Goal: Task Accomplishment & Management: Use online tool/utility

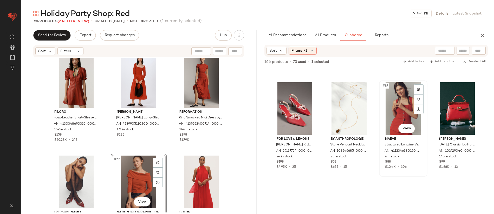
scroll to position [2104, 0]
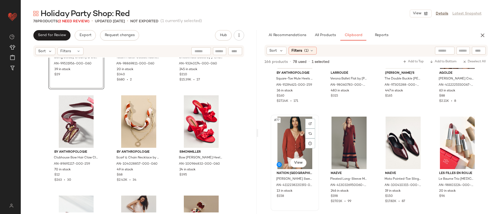
scroll to position [1865, 0]
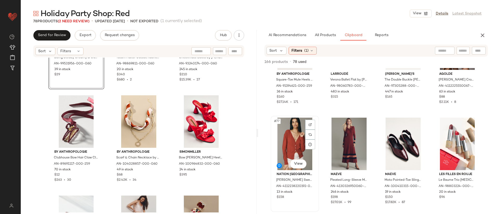
click at [290, 148] on div "#77 View" at bounding box center [295, 144] width 45 height 53
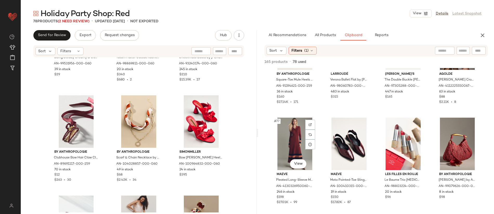
click at [291, 148] on div "#77 View" at bounding box center [295, 144] width 45 height 53
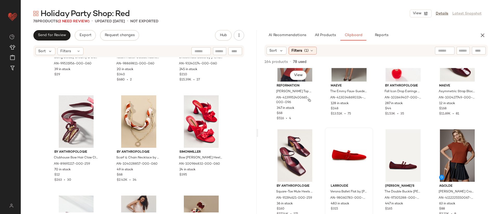
scroll to position [1754, 0]
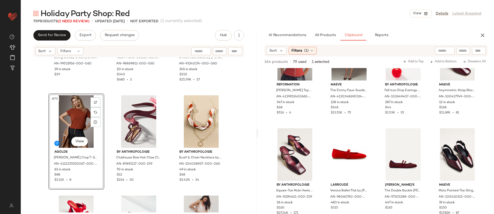
click at [79, 129] on div "#70 View" at bounding box center [76, 121] width 52 height 53
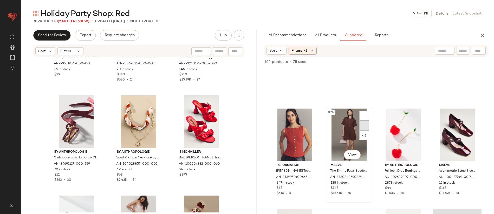
scroll to position [1662, 0]
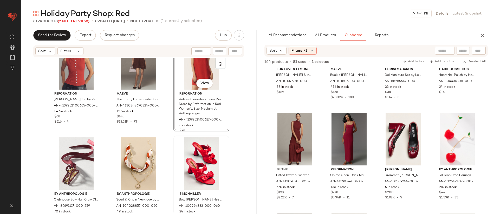
scroll to position [2342, 0]
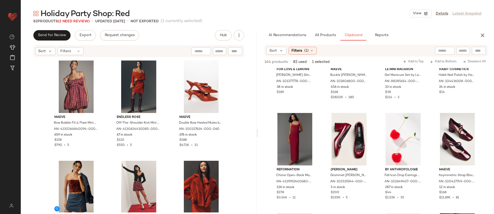
drag, startPoint x: 142, startPoint y: 172, endPoint x: 104, endPoint y: 1, distance: 175.7
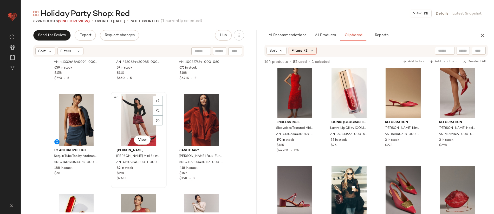
scroll to position [71, 0]
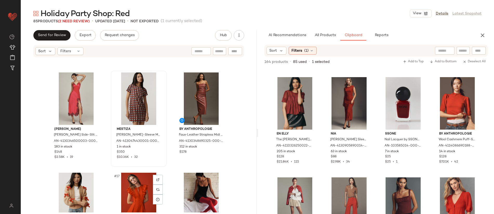
scroll to position [386, 0]
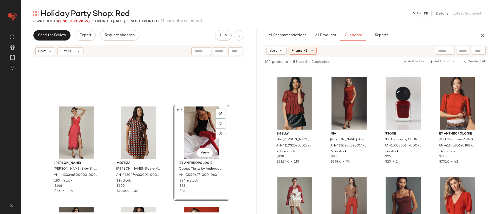
scroll to position [426, 0]
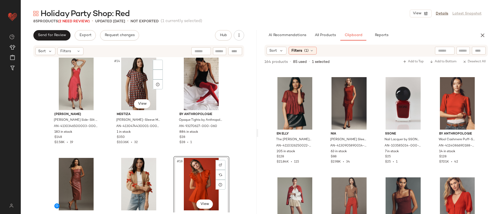
scroll to position [409, 0]
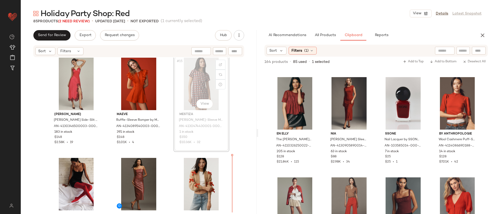
scroll to position [410, 0]
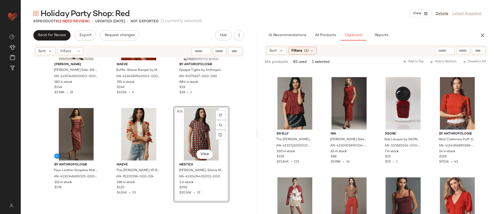
scroll to position [459, 0]
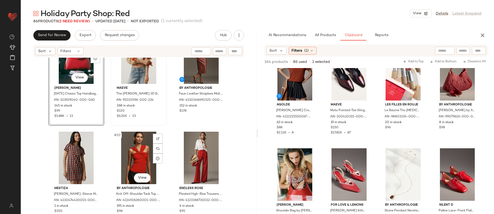
scroll to position [609, 0]
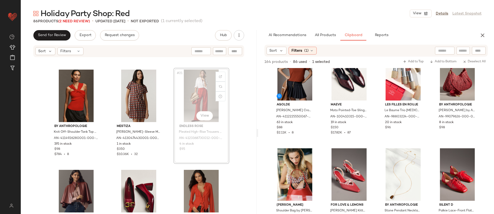
scroll to position [597, 0]
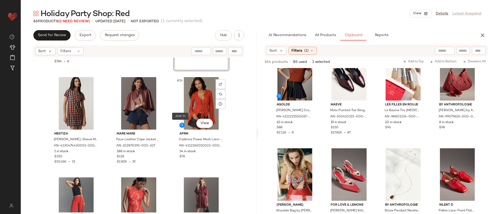
scroll to position [691, 0]
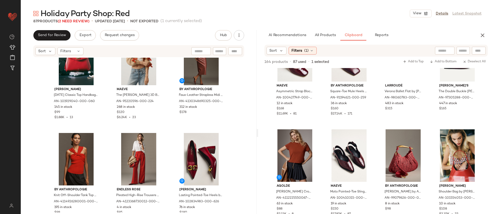
scroll to position [639, 0]
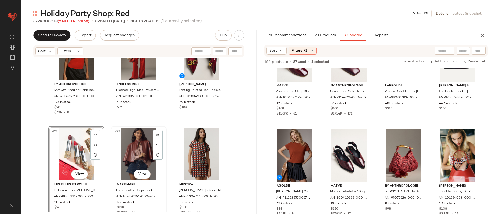
click at [137, 150] on div "#23 View" at bounding box center [139, 154] width 52 height 53
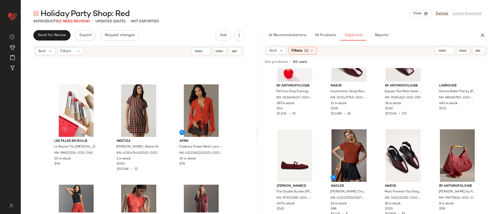
scroll to position [735, 0]
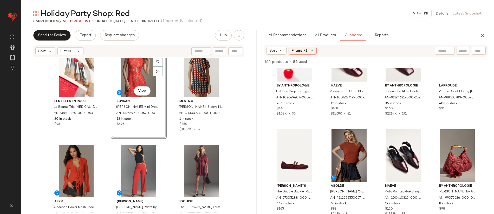
scroll to position [627, 0]
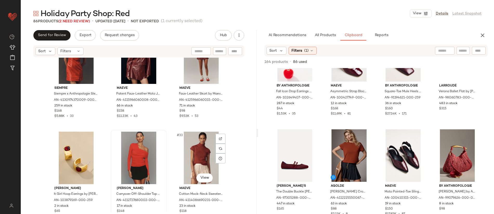
scroll to position [910, 0]
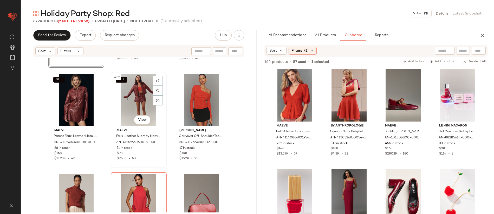
scroll to position [996, 0]
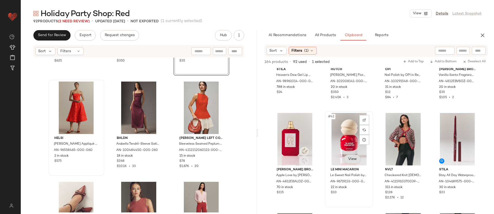
scroll to position [810, 0]
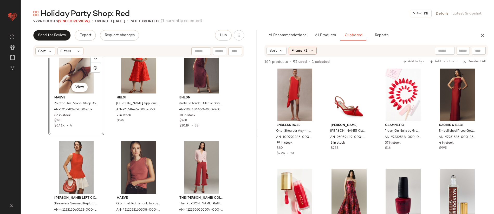
scroll to position [1554, 0]
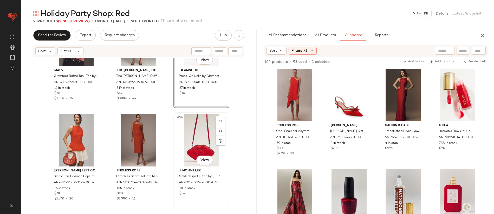
scroll to position [1660, 0]
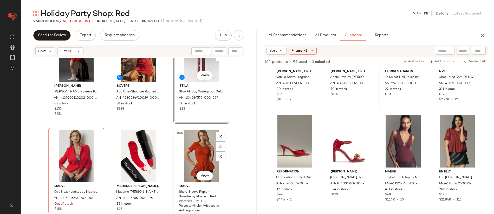
scroll to position [2076, 0]
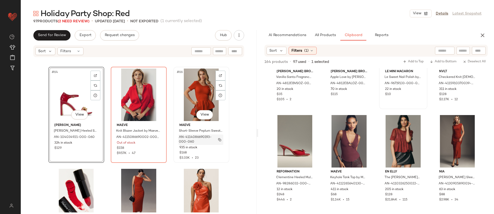
scroll to position [2163, 0]
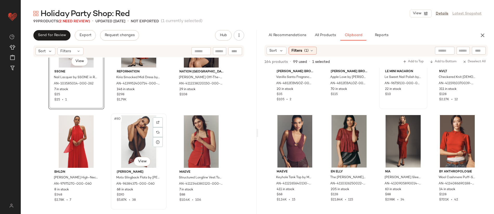
scroll to position [2561, 0]
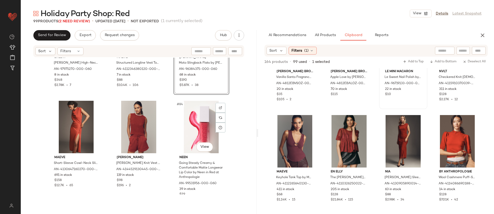
scroll to position [2692, 0]
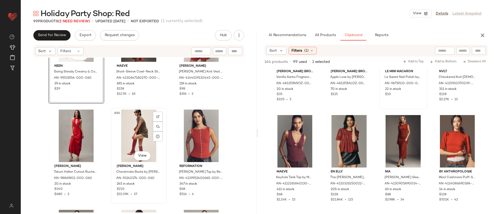
scroll to position [2773, 0]
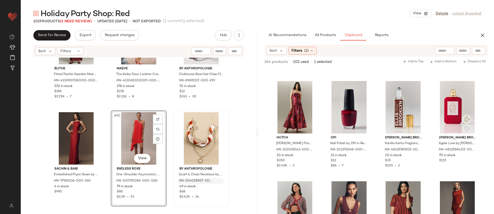
scroll to position [3073, 0]
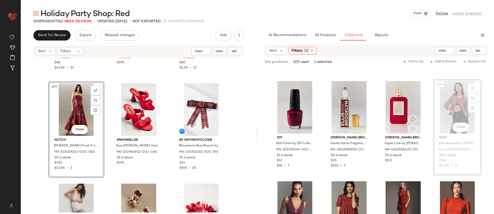
scroll to position [797, 0]
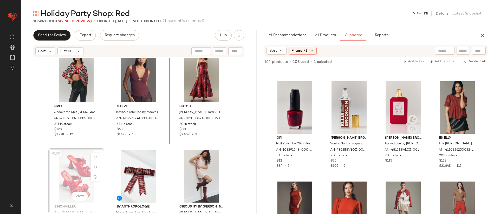
scroll to position [3224, 0]
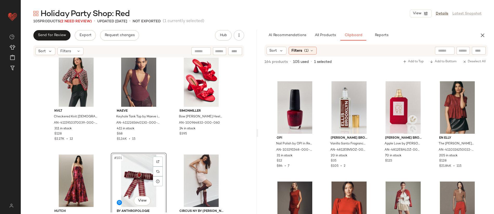
scroll to position [3215, 0]
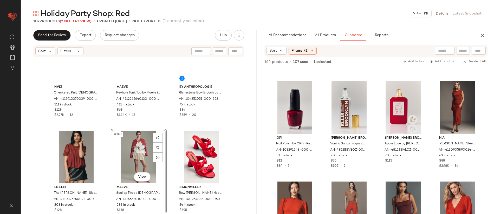
scroll to position [3247, 0]
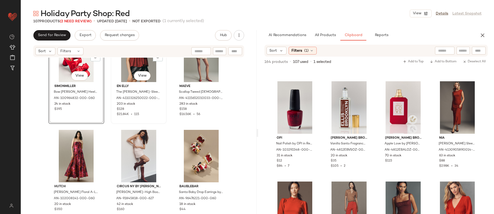
scroll to position [3350, 0]
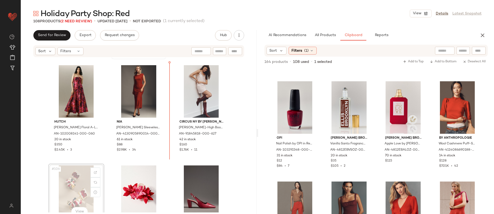
scroll to position [3414, 0]
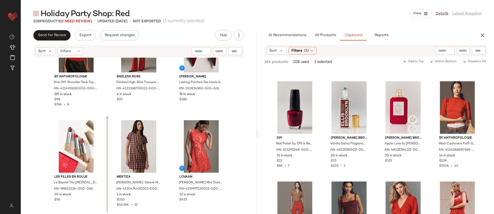
scroll to position [647, 0]
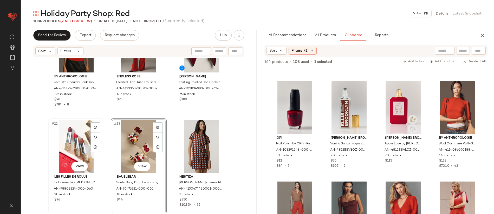
click at [76, 145] on div "#22 View" at bounding box center [76, 146] width 52 height 53
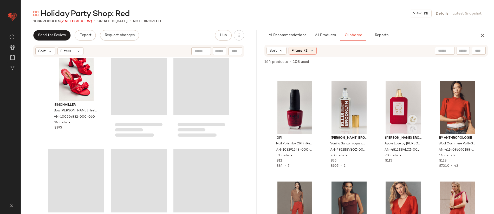
scroll to position [3461, 0]
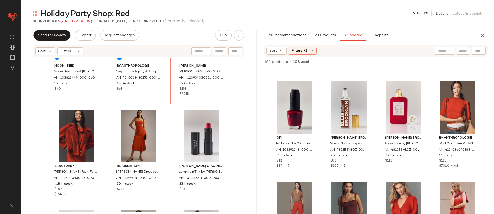
scroll to position [144, 0]
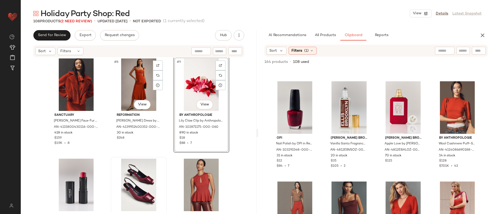
scroll to position [234, 0]
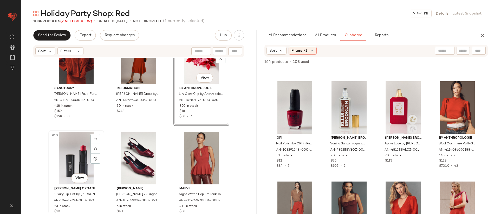
click at [71, 148] on div "#10 View" at bounding box center [76, 158] width 52 height 53
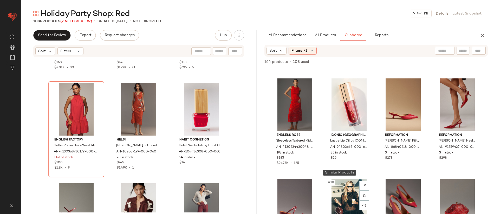
scroll to position [279, 0]
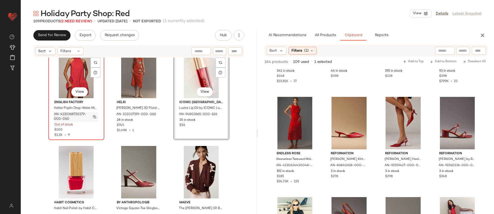
scroll to position [1261, 0]
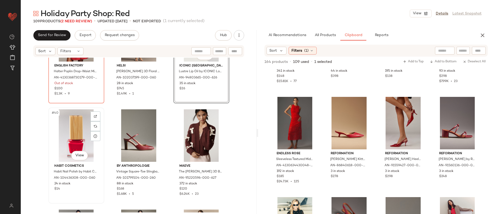
click at [68, 137] on div "#40 View" at bounding box center [76, 136] width 52 height 53
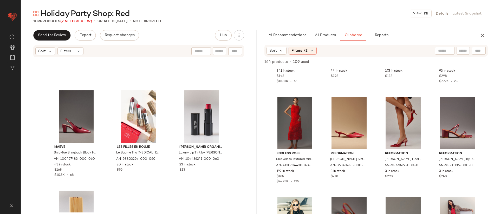
scroll to position [3489, 0]
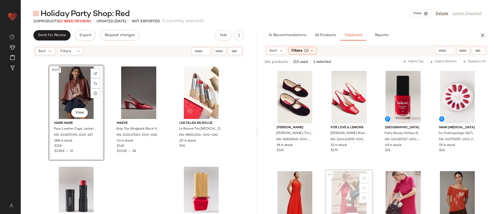
scroll to position [1, 0]
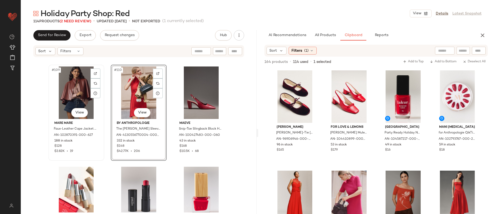
click at [76, 99] on div "#109 View" at bounding box center [76, 93] width 52 height 53
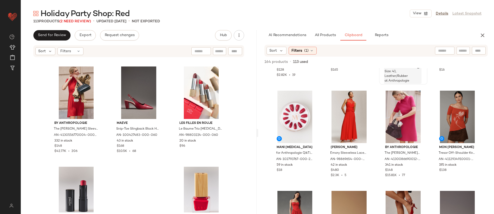
scroll to position [90, 0]
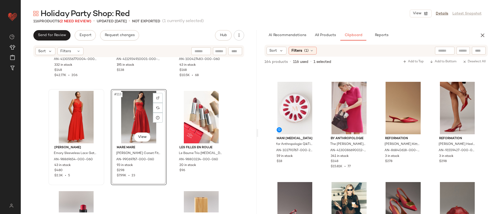
scroll to position [3698, 0]
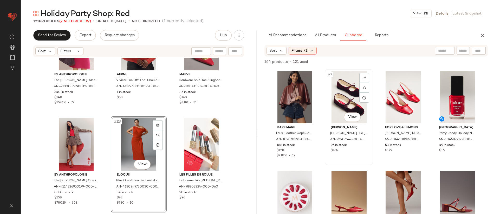
click at [347, 105] on div "#2 View" at bounding box center [349, 97] width 45 height 53
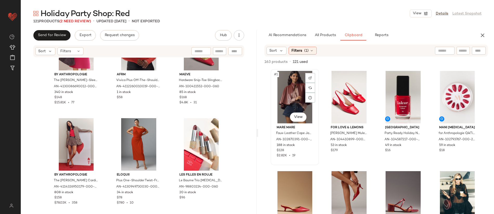
click at [289, 101] on div "#1 View" at bounding box center [295, 97] width 45 height 53
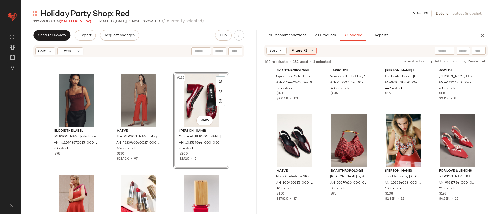
scroll to position [564, 0]
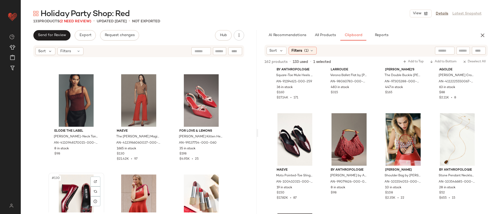
click at [69, 184] on div "#130 View" at bounding box center [76, 201] width 52 height 53
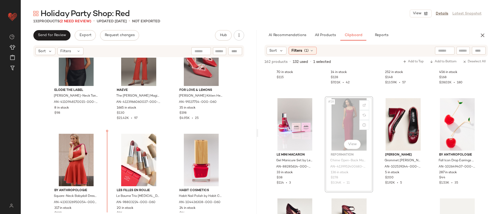
scroll to position [4249, 0]
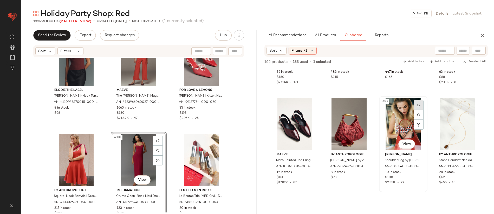
scroll to position [621, 0]
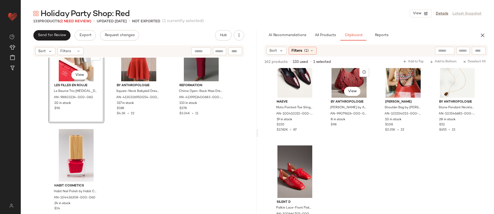
scroll to position [636, 0]
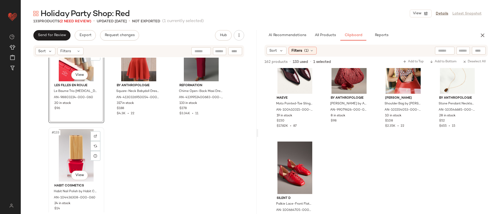
click at [65, 144] on div "#133 View" at bounding box center [76, 155] width 52 height 53
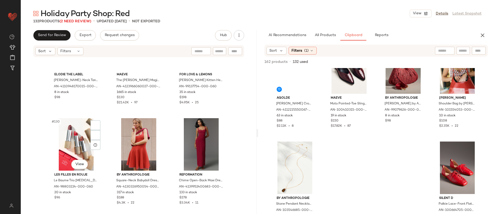
scroll to position [4264, 0]
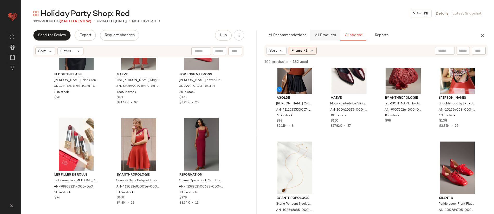
click at [325, 39] on button "All Products" at bounding box center [325, 35] width 30 height 10
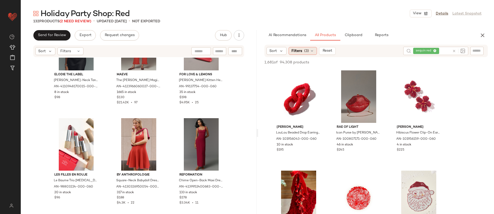
click at [304, 50] on span "(3)" at bounding box center [306, 50] width 5 height 5
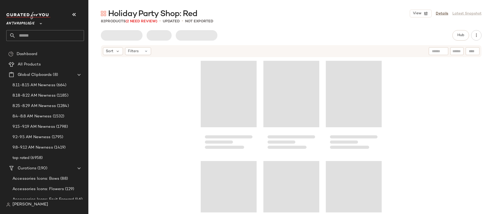
click at [29, 35] on input "text" at bounding box center [50, 35] width 68 height 11
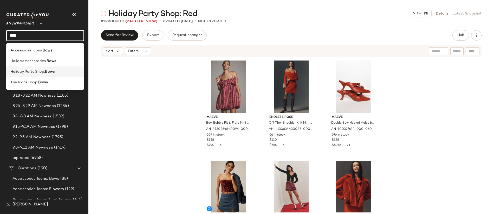
type input "****"
click at [37, 70] on span "Holiday Party Shop:" at bounding box center [27, 71] width 35 height 5
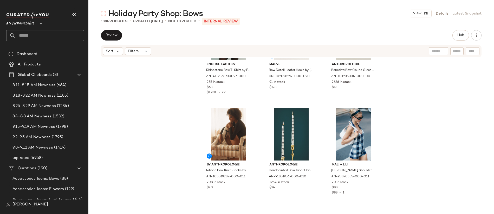
scroll to position [2119, 0]
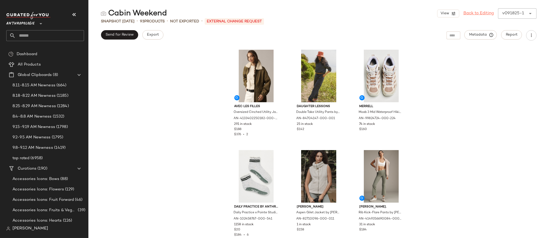
click at [475, 11] on link "Back to Editing" at bounding box center [479, 13] width 30 height 6
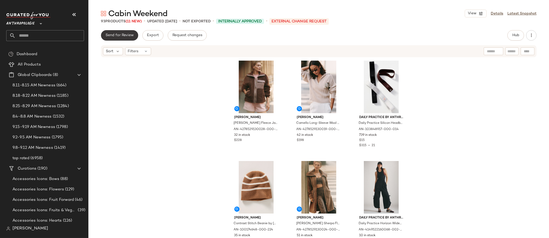
click at [125, 37] on span "Send for Review" at bounding box center [119, 35] width 28 height 4
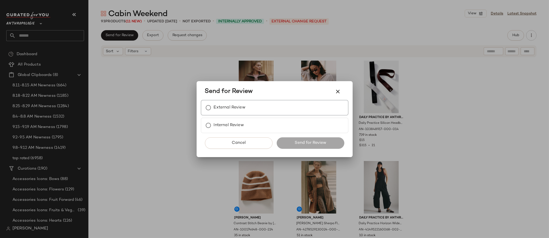
click at [232, 112] on label "External Review" at bounding box center [230, 107] width 32 height 10
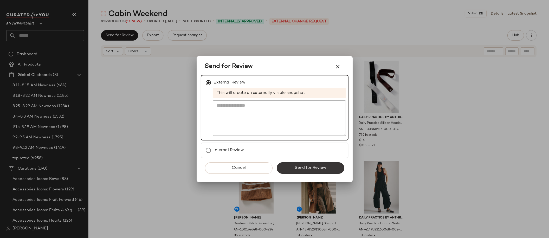
click at [302, 171] on button "Send for Review" at bounding box center [311, 167] width 68 height 11
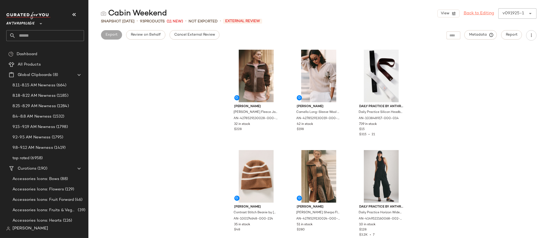
click at [484, 14] on link "Back to Editing" at bounding box center [479, 13] width 30 height 6
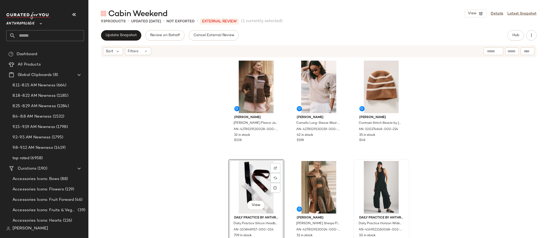
scroll to position [103, 0]
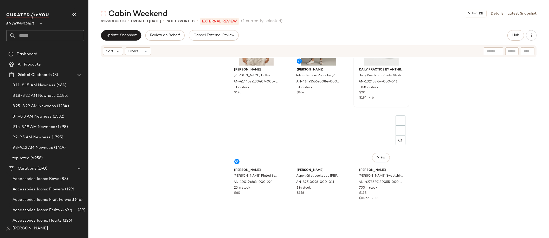
scroll to position [476, 0]
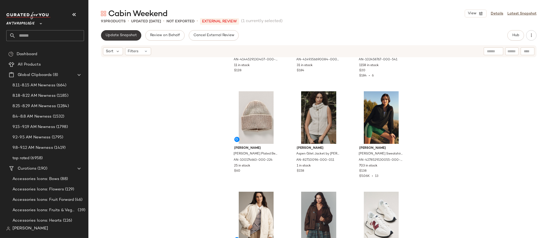
click at [127, 36] on span "Update Snapshot" at bounding box center [120, 35] width 31 height 4
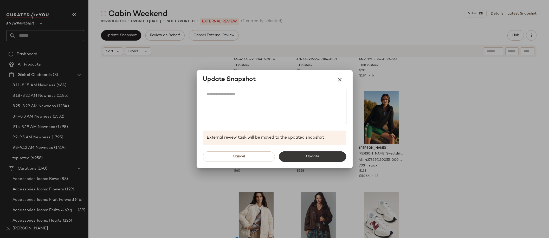
click at [309, 160] on button "Update" at bounding box center [312, 156] width 67 height 10
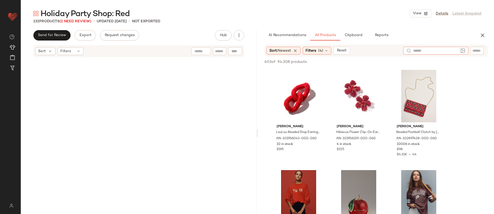
scroll to position [4264, 0]
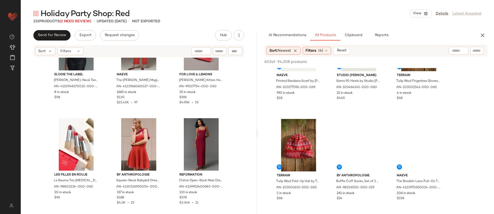
scroll to position [374, 0]
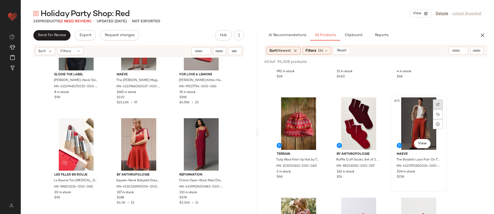
click at [437, 106] on img at bounding box center [438, 104] width 3 height 3
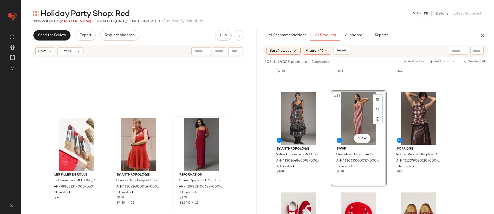
scroll to position [4354, 0]
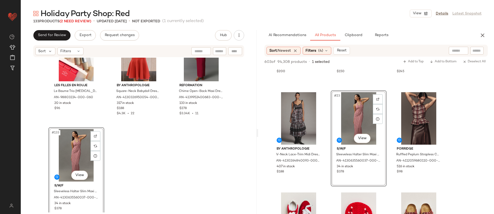
click at [144, 166] on div "Les Filles en Rouje Le Baume Trio Lip Balm Set by Les Filles en Rouje in Red at…" at bounding box center [139, 135] width 236 height 155
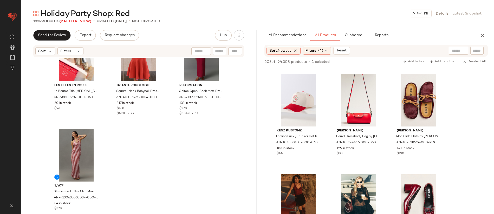
scroll to position [1755, 0]
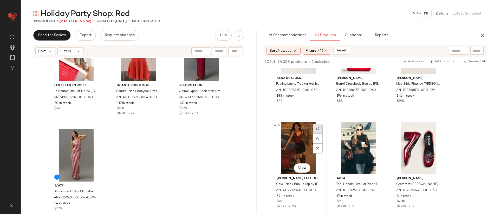
click at [318, 129] on img at bounding box center [317, 128] width 3 height 3
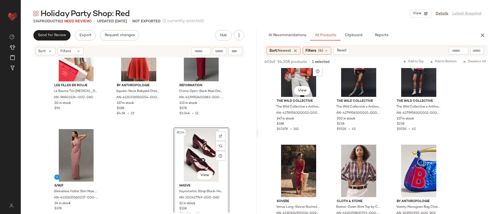
scroll to position [2585, 0]
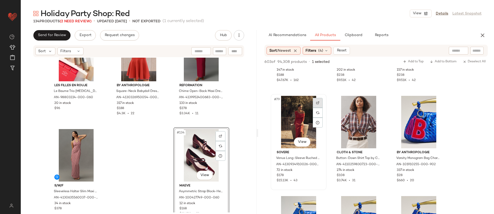
click at [319, 101] on img at bounding box center [317, 102] width 3 height 3
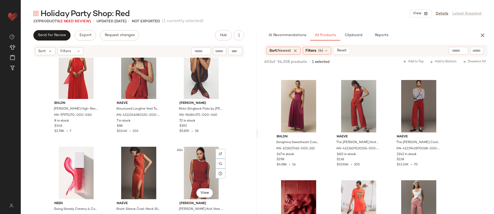
scroll to position [2577, 0]
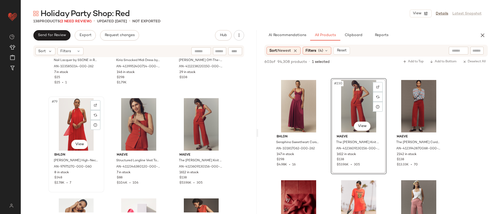
click at [78, 125] on div "#79 View" at bounding box center [76, 124] width 52 height 53
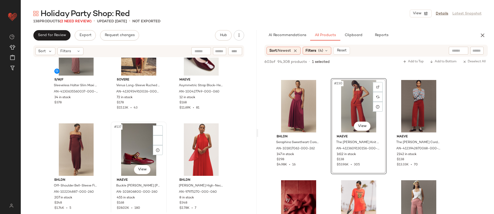
scroll to position [4457, 0]
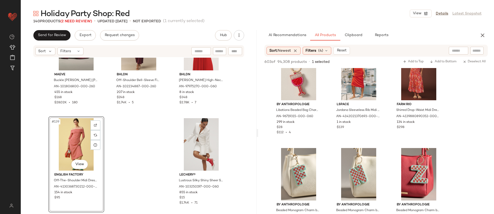
scroll to position [13936, 0]
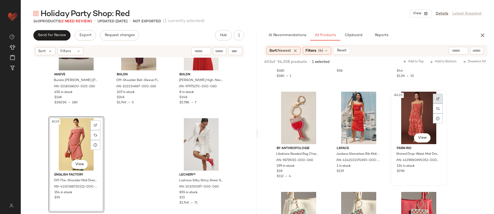
click at [437, 97] on img at bounding box center [438, 98] width 3 height 3
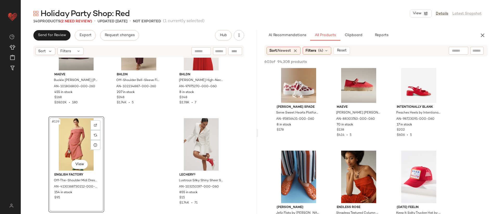
scroll to position [16022, 0]
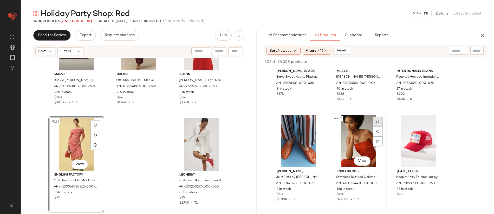
click at [378, 118] on div at bounding box center [378, 122] width 10 height 10
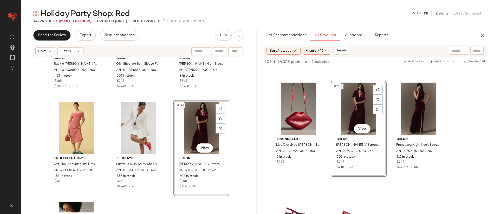
scroll to position [4602, 0]
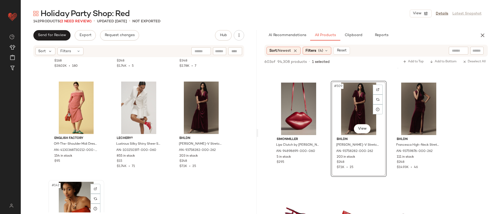
click at [72, 193] on div "#142 View" at bounding box center [76, 208] width 52 height 53
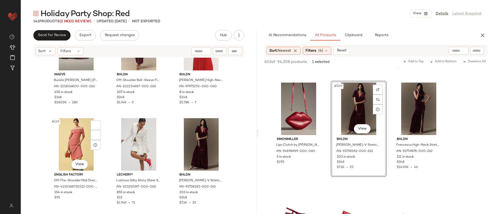
scroll to position [4566, 0]
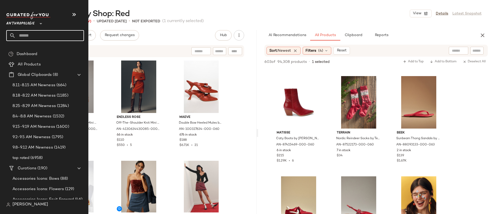
click at [25, 37] on input "text" at bounding box center [50, 35] width 68 height 11
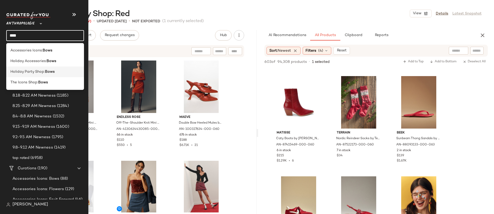
type input "****"
click at [36, 70] on span "Holiday Party Shop:" at bounding box center [27, 71] width 35 height 5
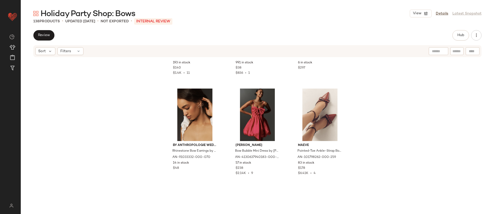
scroll to position [96, 0]
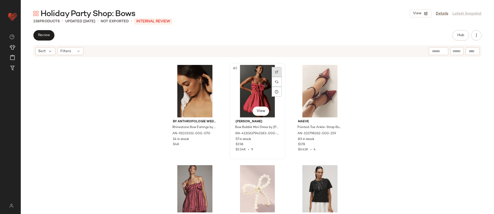
click at [275, 71] on img at bounding box center [276, 72] width 3 height 3
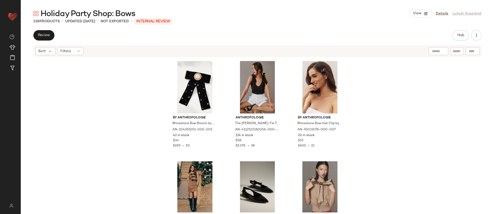
scroll to position [619, 0]
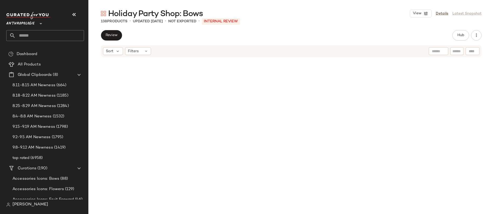
scroll to position [2119, 0]
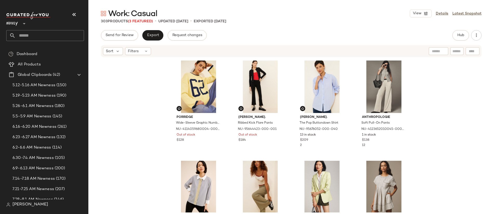
click at [43, 34] on input "text" at bounding box center [50, 35] width 68 height 11
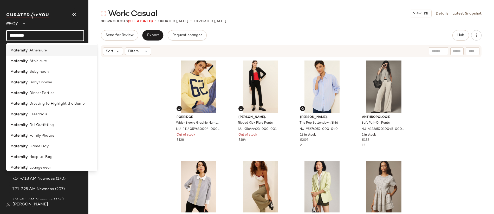
type input "*********"
click at [36, 47] on div "Maternity : Athelsiure" at bounding box center [51, 50] width 91 height 11
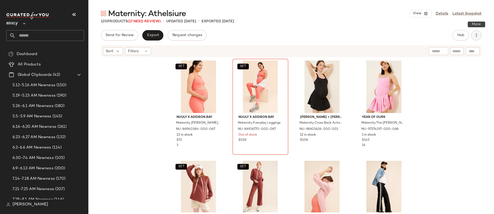
click at [478, 38] on button "button" at bounding box center [476, 35] width 10 height 10
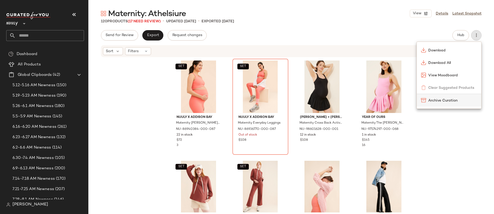
click at [457, 98] on span "Archive Curation" at bounding box center [452, 100] width 49 height 5
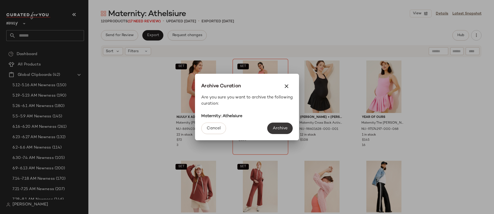
click at [279, 125] on button "Archive" at bounding box center [279, 128] width 25 height 11
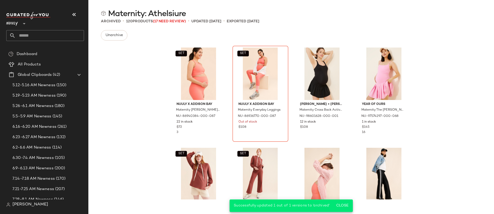
click at [39, 37] on input "text" at bounding box center [50, 35] width 68 height 11
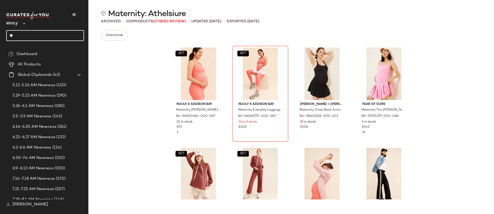
type input "*"
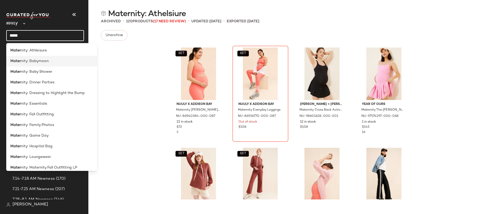
type input "*****"
click at [23, 50] on span "nity: Athleisure" at bounding box center [34, 50] width 26 height 5
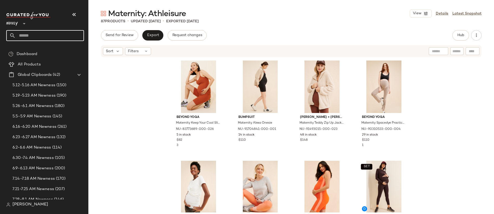
click at [33, 35] on input "text" at bounding box center [50, 35] width 68 height 11
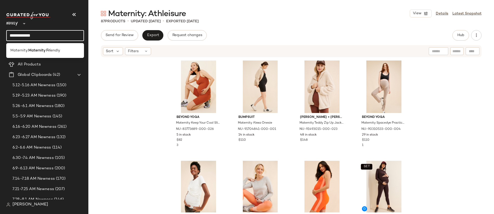
type input "**********"
click at [59, 53] on span "endly" at bounding box center [55, 50] width 9 height 5
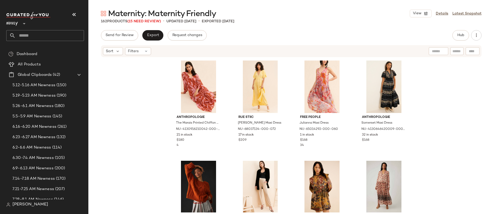
click at [35, 34] on input "text" at bounding box center [50, 35] width 68 height 11
type input "*"
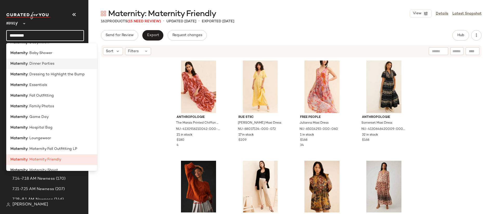
scroll to position [24, 0]
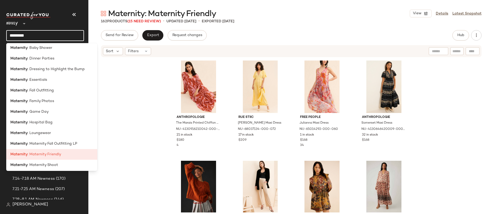
type input "*********"
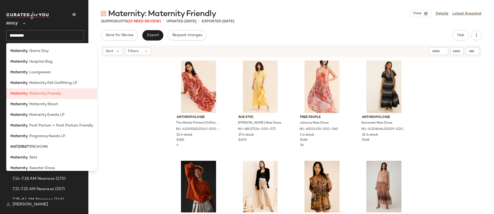
scroll to position [100, 0]
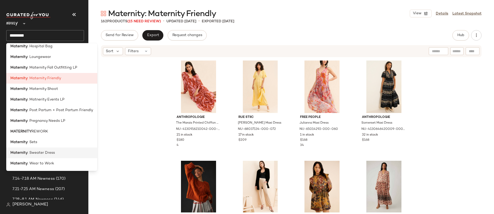
click at [55, 153] on div "Maternity : Sweater Dress" at bounding box center [51, 152] width 83 height 5
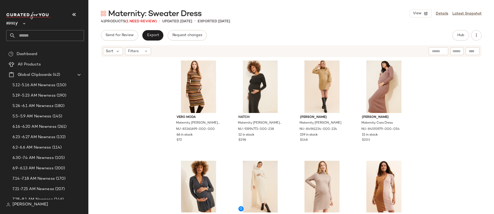
click at [56, 34] on input "text" at bounding box center [50, 35] width 68 height 11
type input "*"
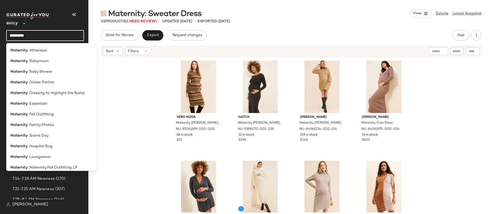
type input "*********"
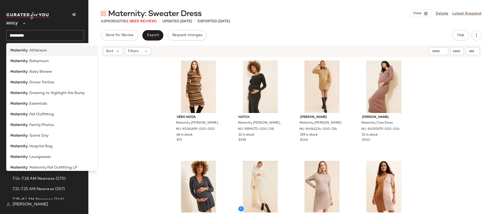
click at [49, 52] on div "Maternity : Athleisure" at bounding box center [51, 50] width 83 height 5
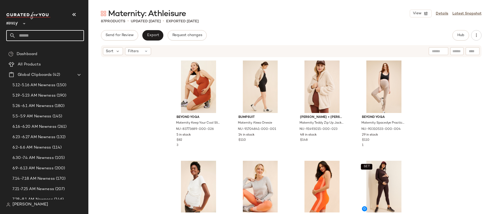
click at [67, 32] on input "text" at bounding box center [50, 35] width 68 height 11
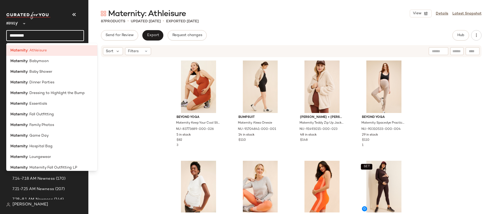
click at [49, 34] on input "*********" at bounding box center [45, 35] width 78 height 11
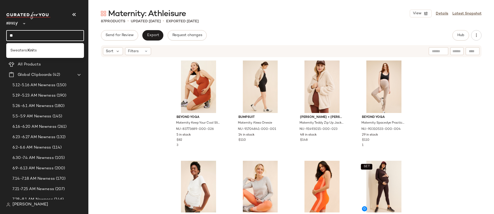
type input "*"
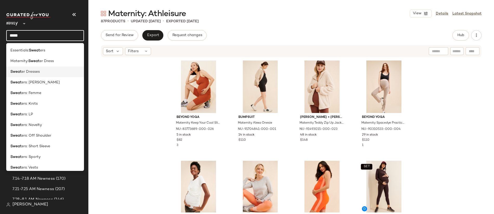
type input "*****"
click at [51, 71] on div "Sweat er Dresses" at bounding box center [44, 71] width 69 height 5
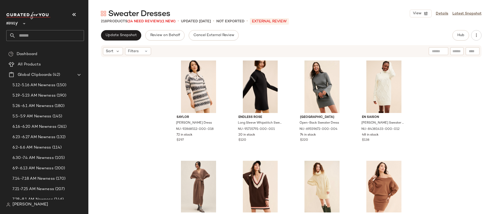
click at [65, 36] on input "text" at bounding box center [50, 35] width 68 height 11
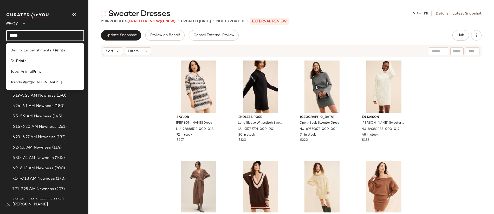
click at [64, 32] on input "*****" at bounding box center [45, 35] width 78 height 11
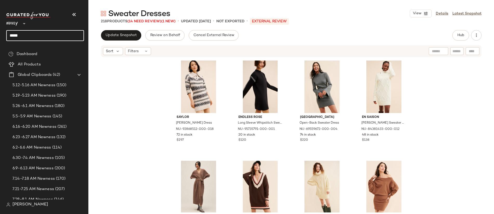
click at [64, 32] on input "*****" at bounding box center [45, 35] width 78 height 11
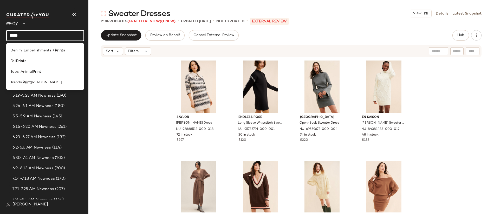
click at [64, 32] on input "*****" at bounding box center [45, 35] width 78 height 11
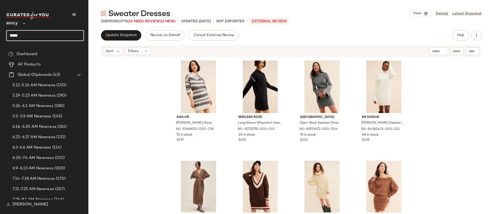
type input "*****"
